Goal: Information Seeking & Learning: Learn about a topic

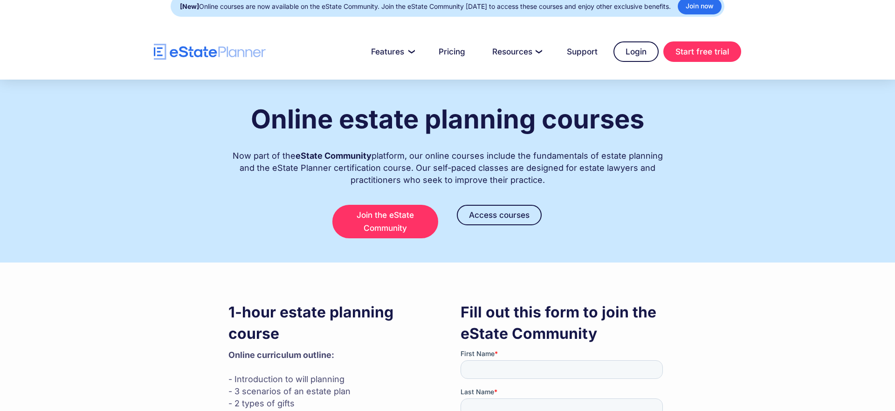
scroll to position [8, 0]
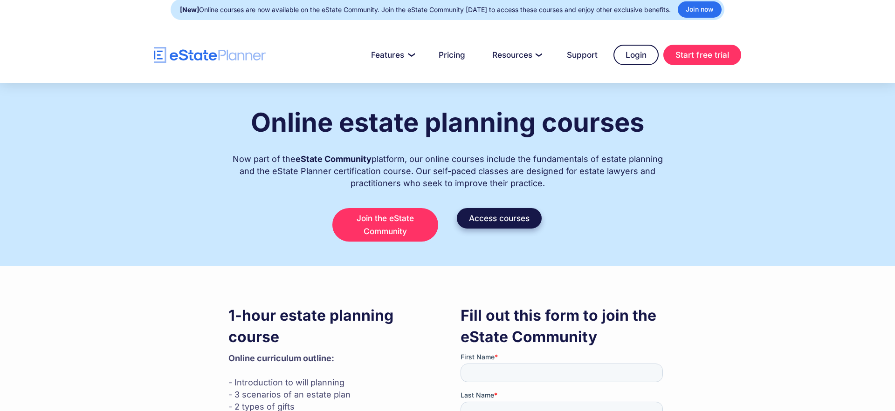
click at [506, 219] on link "Access courses" at bounding box center [499, 218] width 85 height 21
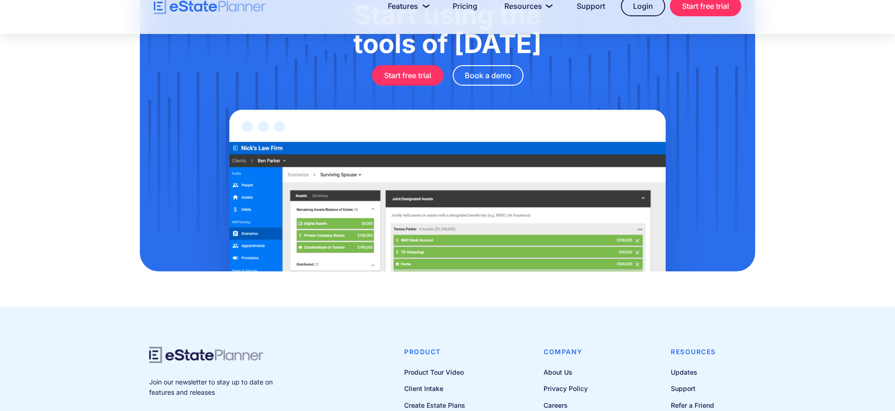
scroll to position [483, 0]
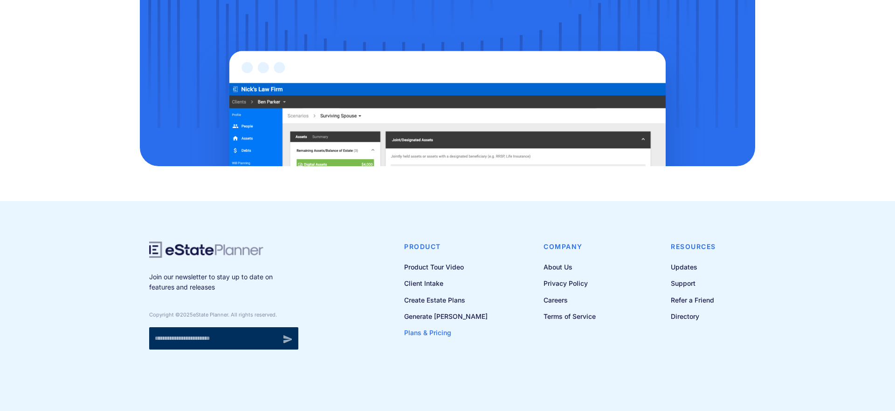
click at [452, 334] on link "Plans & Pricing" at bounding box center [445, 333] width 83 height 12
